Goal: Find specific page/section: Find specific page/section

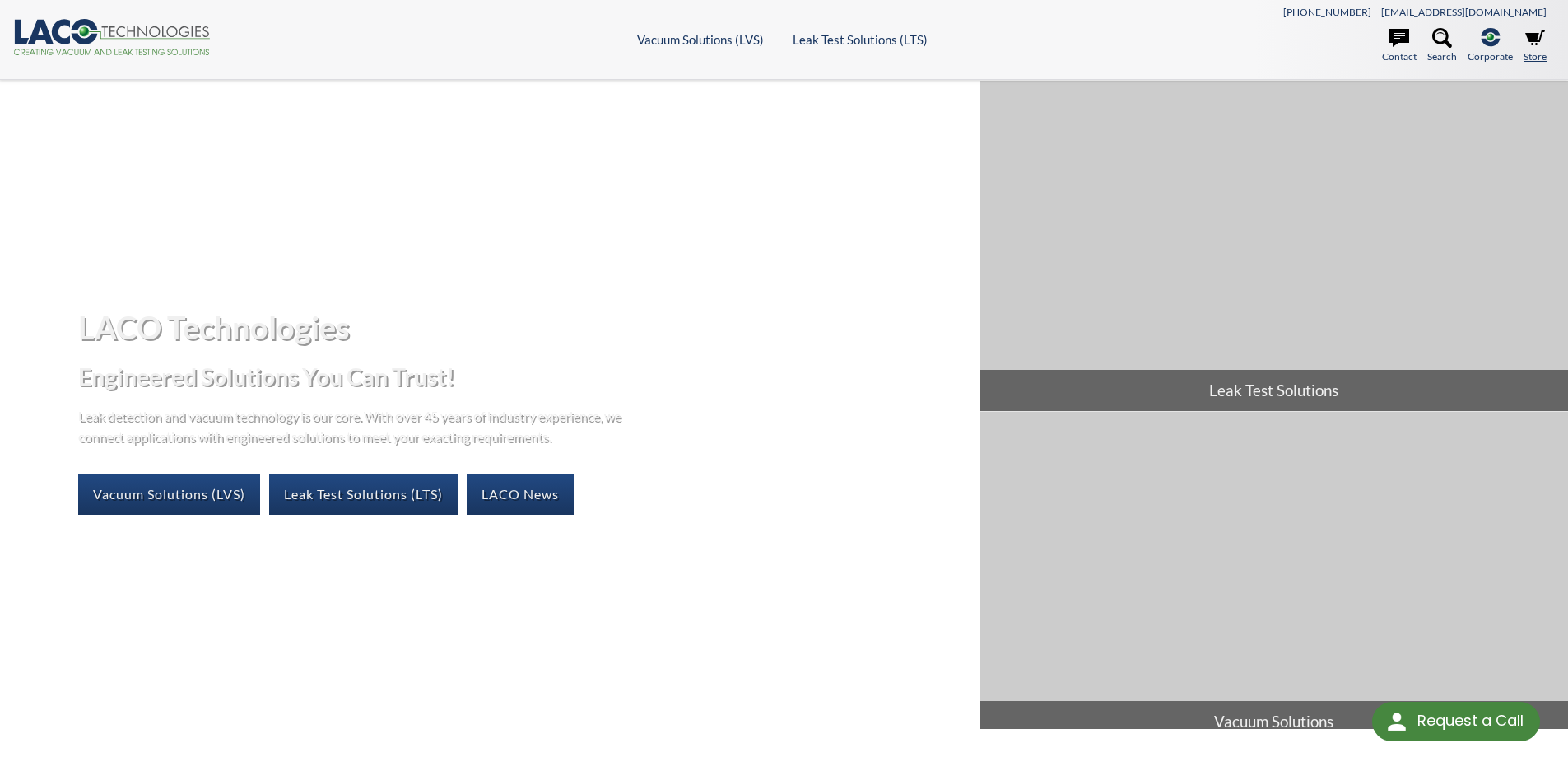
click at [1530, 41] on icon at bounding box center [1535, 38] width 20 height 15
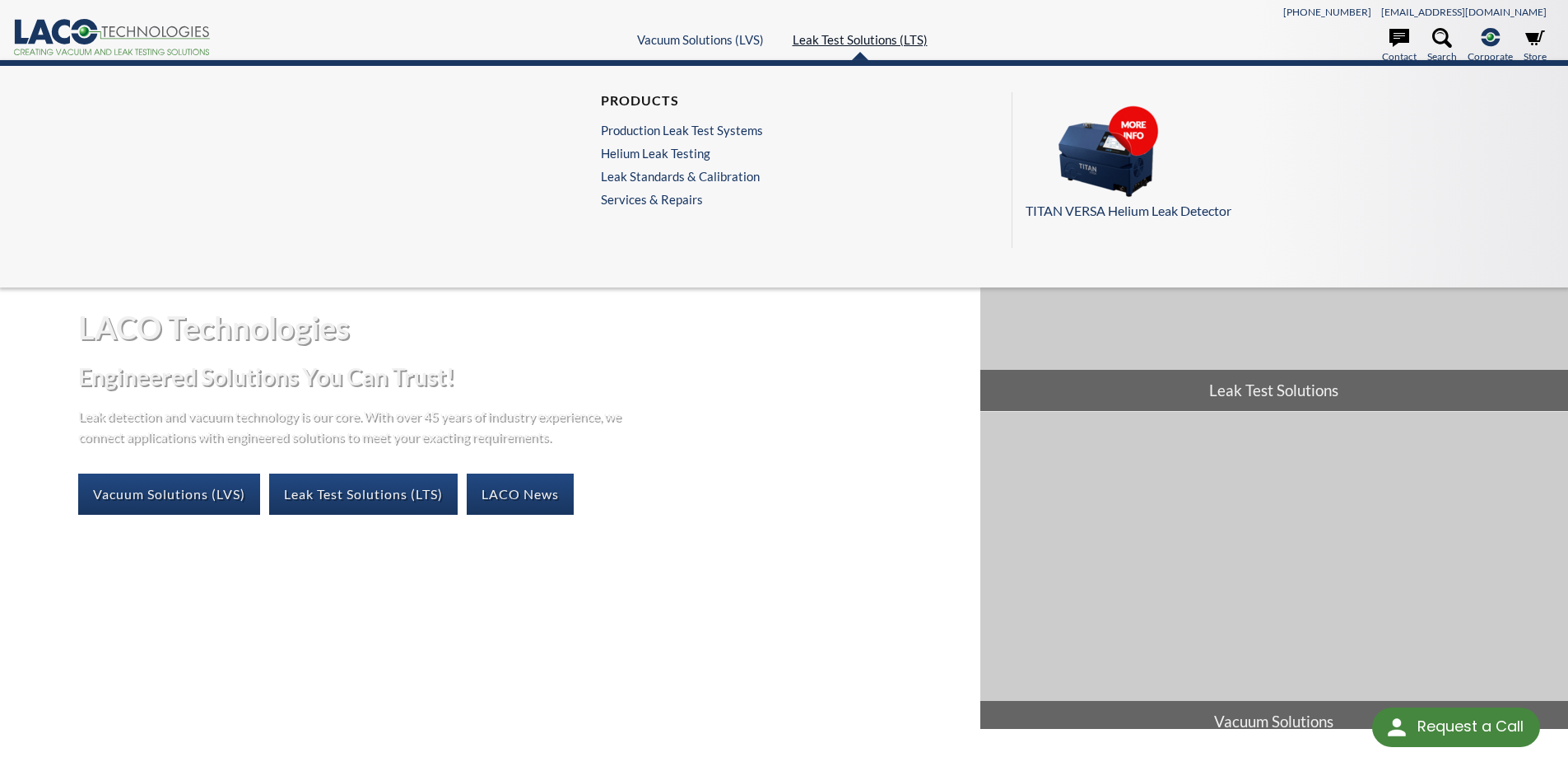
click at [835, 39] on link "Leak Test Solutions (LTS)" at bounding box center [860, 39] width 135 height 15
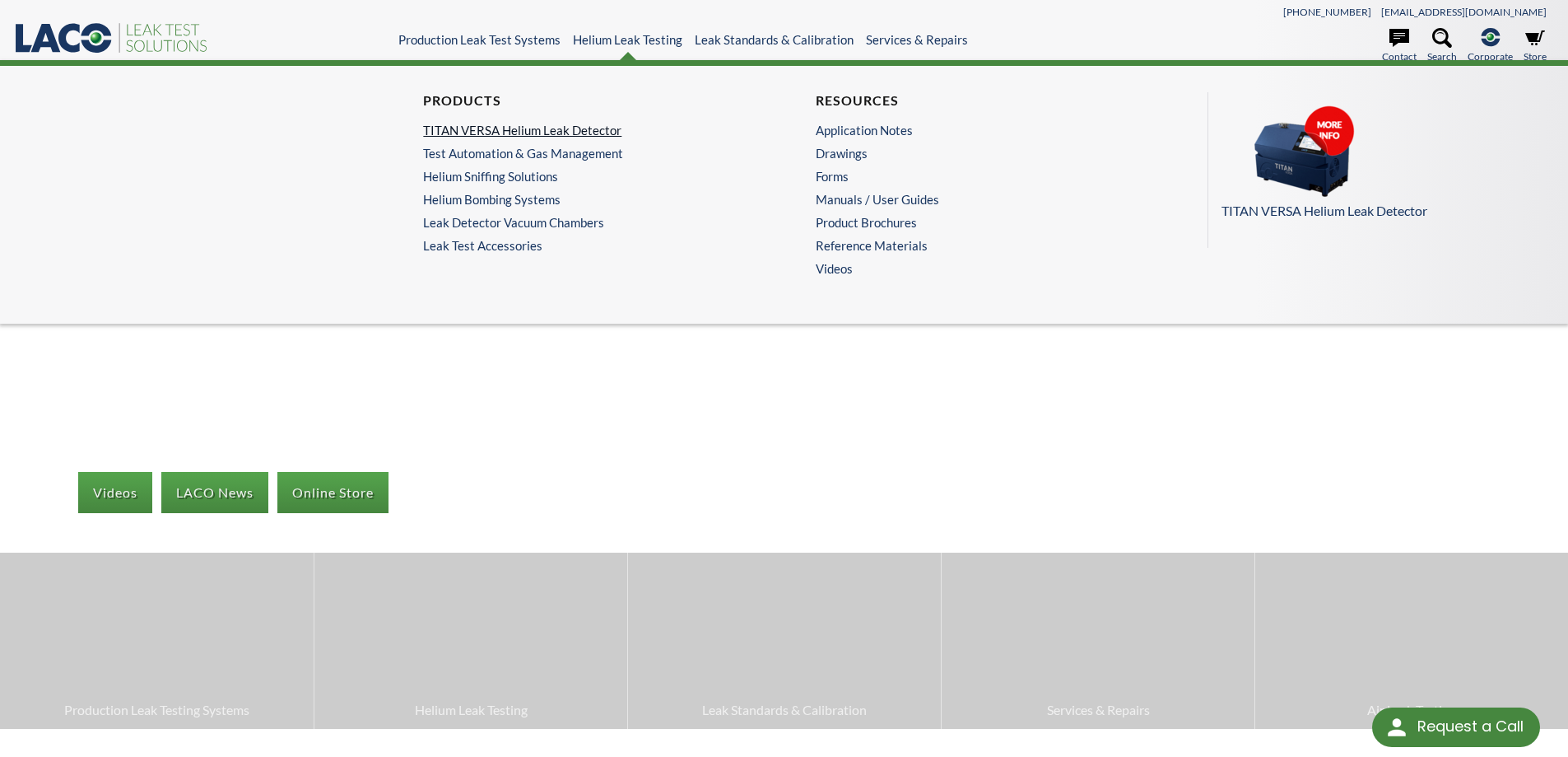
click at [542, 131] on link "TITAN VERSA Helium Leak Detector" at bounding box center [584, 130] width 321 height 15
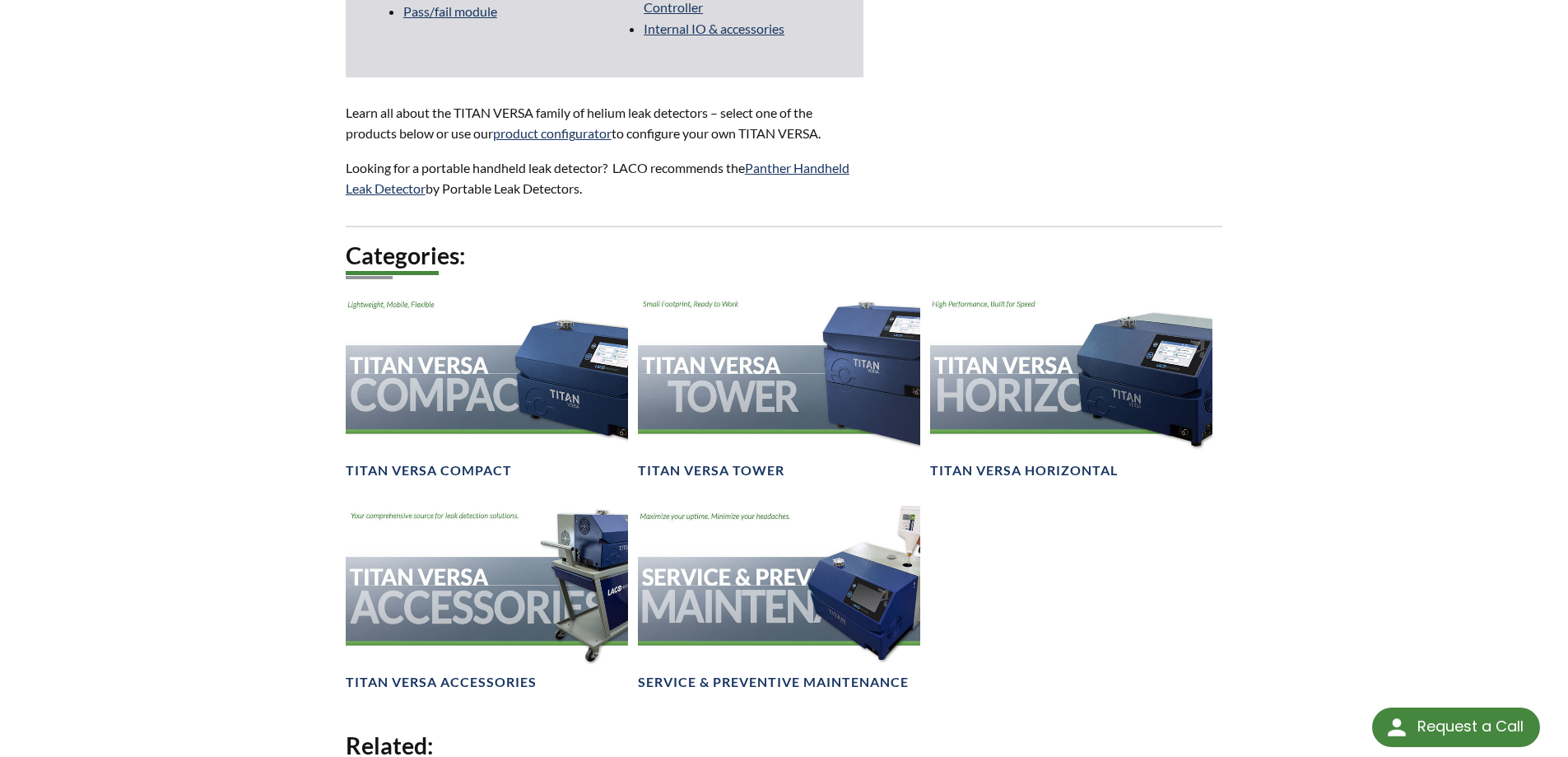
scroll to position [1978, 0]
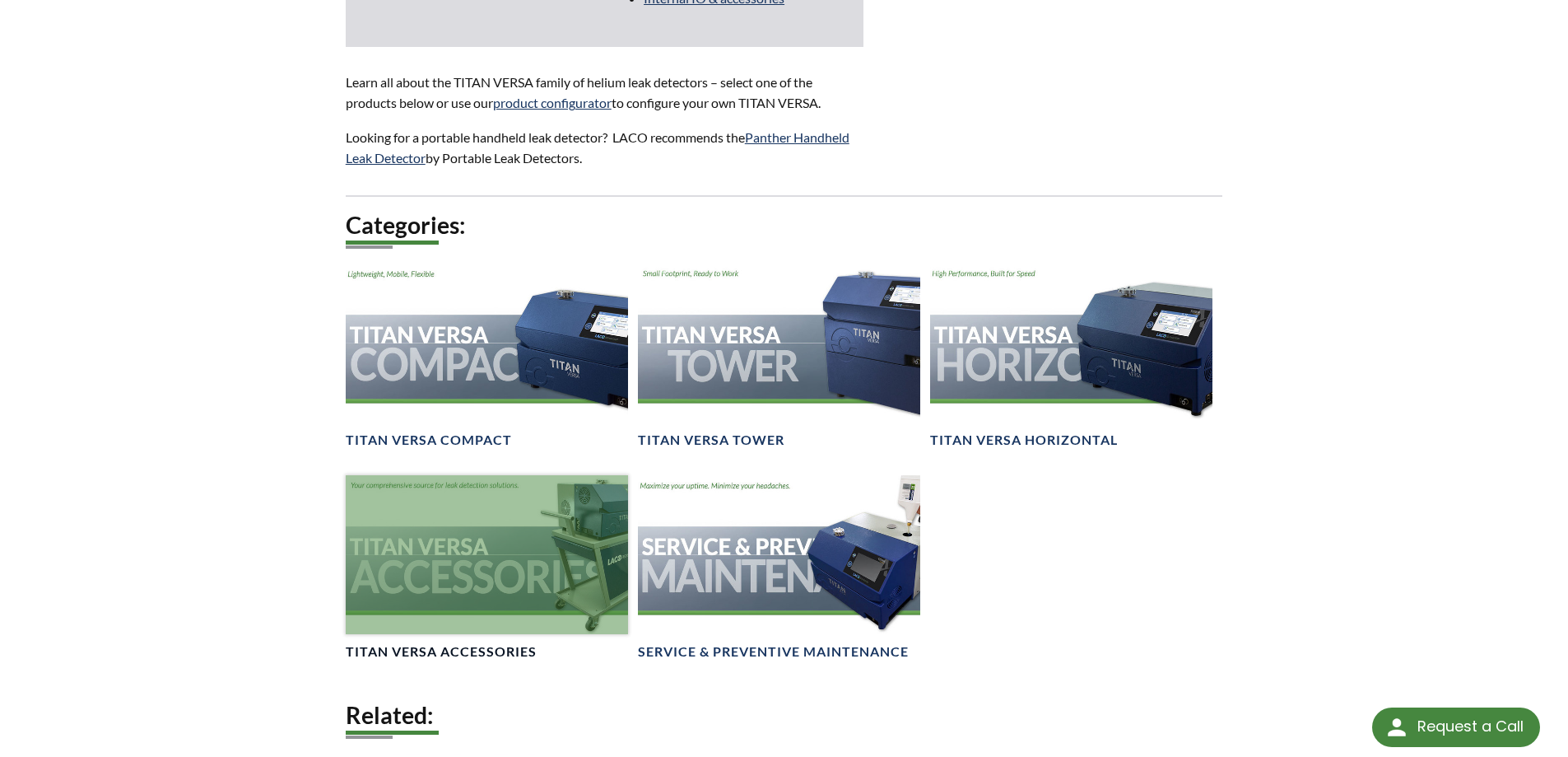
click at [469, 547] on div at bounding box center [487, 554] width 283 height 159
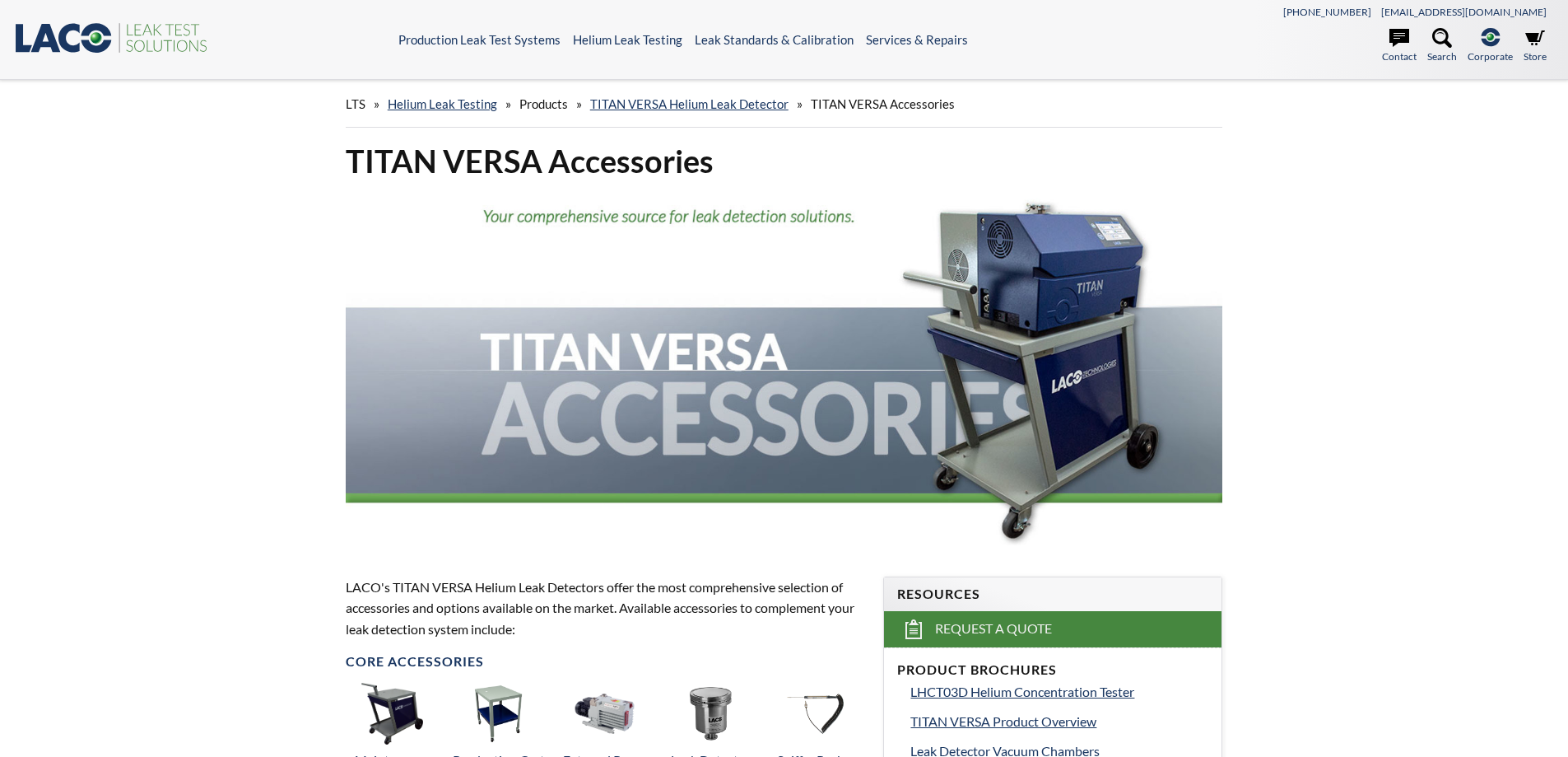
select select "Language Translate Widget"
